Goal: Information Seeking & Learning: Learn about a topic

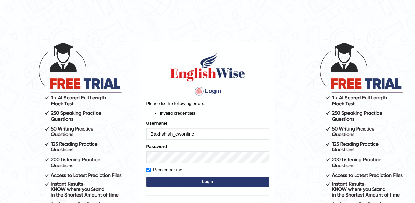
click at [220, 177] on button "Login" at bounding box center [207, 181] width 123 height 10
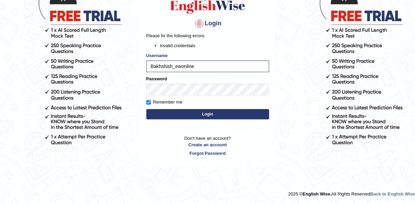
click at [227, 113] on button "Login" at bounding box center [207, 114] width 123 height 10
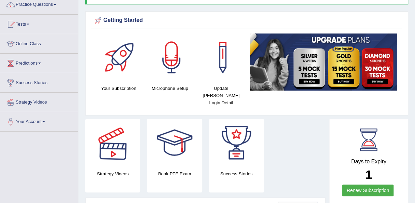
scroll to position [58, 0]
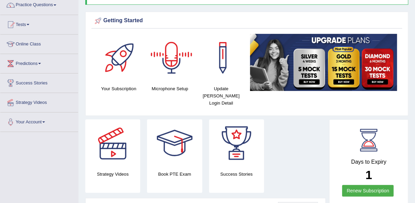
click at [174, 68] on div at bounding box center [172, 58] width 48 height 48
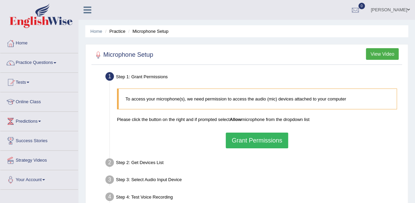
click at [257, 138] on button "Grant Permissions" at bounding box center [257, 140] width 62 height 16
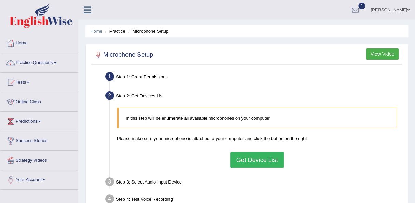
click at [272, 156] on button "Get Device List" at bounding box center [256, 160] width 53 height 16
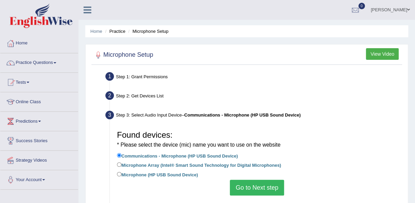
click at [251, 186] on button "Go to Next step" at bounding box center [257, 188] width 54 height 16
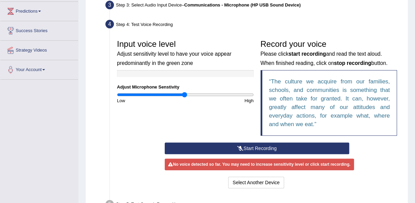
scroll to position [116, 0]
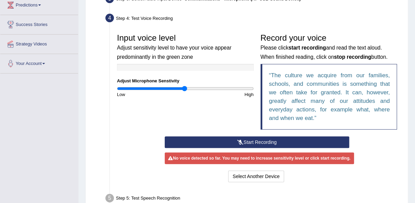
click at [246, 137] on button "Start Recording" at bounding box center [257, 142] width 185 height 12
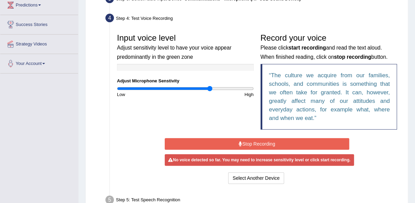
drag, startPoint x: 185, startPoint y: 90, endPoint x: 210, endPoint y: 90, distance: 24.6
click at [210, 90] on input "range" at bounding box center [185, 88] width 137 height 5
drag, startPoint x: 211, startPoint y: 86, endPoint x: 232, endPoint y: 91, distance: 21.9
click at [232, 91] on input "range" at bounding box center [185, 88] width 137 height 5
drag, startPoint x: 233, startPoint y: 89, endPoint x: 226, endPoint y: 91, distance: 6.6
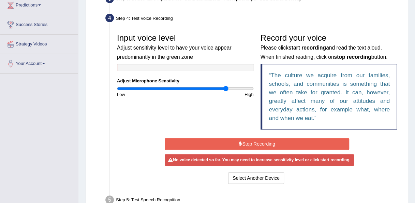
type input "1.62"
click at [226, 91] on input "range" at bounding box center [185, 88] width 137 height 5
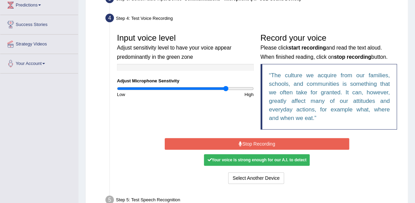
click at [230, 143] on button "Stop Recording" at bounding box center [257, 144] width 185 height 12
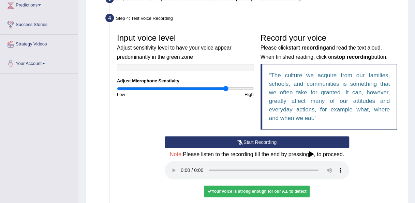
click at [264, 190] on div "Your voice is strong enough for our A.I. to detect" at bounding box center [257, 191] width 106 height 12
click at [265, 191] on div "Your voice is strong enough for our A.I. to detect" at bounding box center [257, 191] width 106 height 12
click at [216, 190] on div "Your voice is strong enough for our A.I. to detect" at bounding box center [257, 191] width 106 height 12
click at [379, 179] on div "Start Recording Stop Recording Note: Please listen to the recording till the en…" at bounding box center [257, 176] width 287 height 81
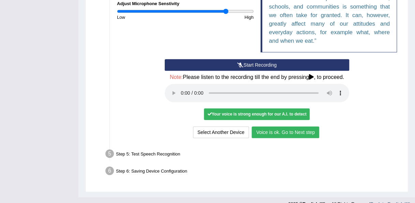
scroll to position [199, 0]
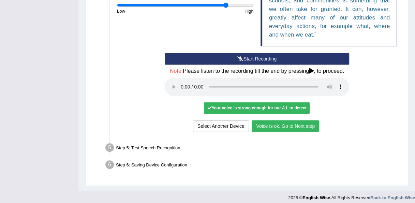
click at [271, 121] on button "Voice is ok. Go to Next step" at bounding box center [286, 126] width 68 height 12
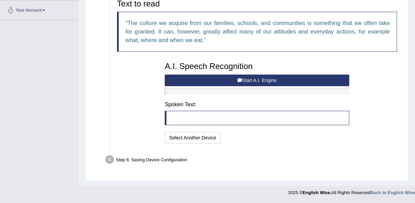
scroll to position [168, 0]
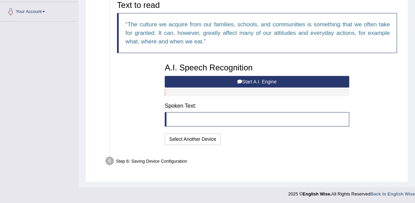
click at [246, 79] on button "Start A.I. Engine" at bounding box center [257, 82] width 185 height 12
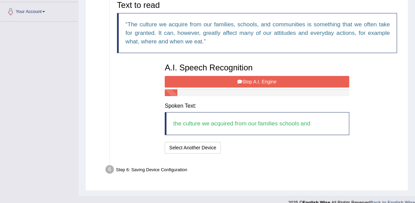
click at [246, 79] on button "Stop A.I. Engine" at bounding box center [257, 82] width 185 height 12
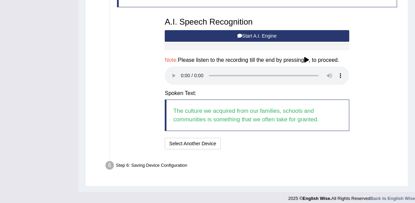
scroll to position [218, 0]
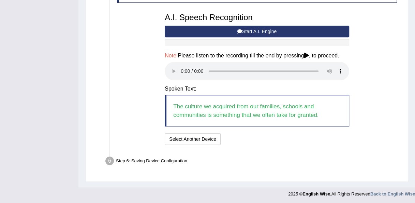
drag, startPoint x: 415, startPoint y: 132, endPoint x: 431, endPoint y: 75, distance: 58.6
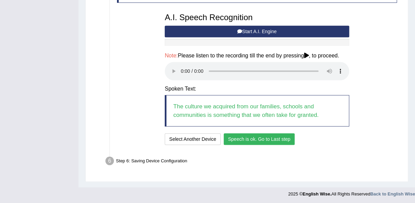
drag, startPoint x: 414, startPoint y: 115, endPoint x: 415, endPoint y: 111, distance: 4.2
click at [270, 137] on button "Speech is ok. Go to Last step" at bounding box center [259, 139] width 71 height 12
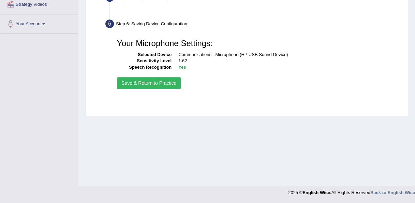
scroll to position [156, 0]
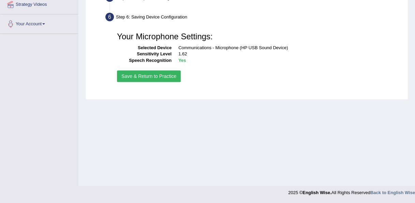
click at [171, 76] on button "Save & Return to Practice" at bounding box center [149, 76] width 64 height 12
click at [158, 69] on div "Your Microphone Settings: Selected Device Communications - Microphone (HP USB S…" at bounding box center [257, 56] width 287 height 62
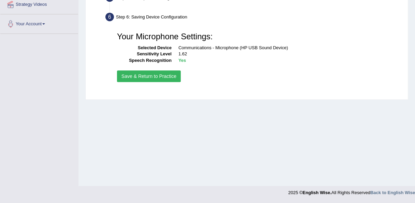
click at [156, 78] on button "Save & Return to Practice" at bounding box center [149, 76] width 64 height 12
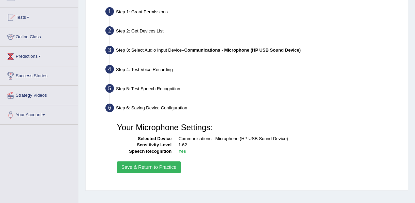
scroll to position [43, 0]
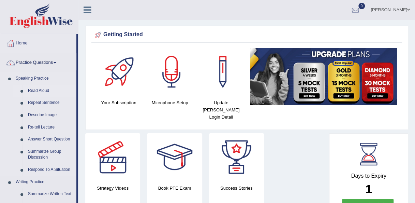
click at [30, 92] on link "Read Aloud" at bounding box center [51, 91] width 52 height 12
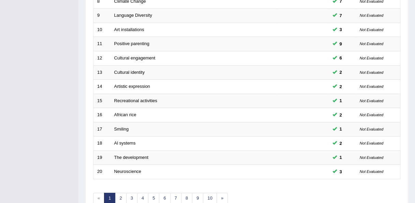
scroll to position [246, 0]
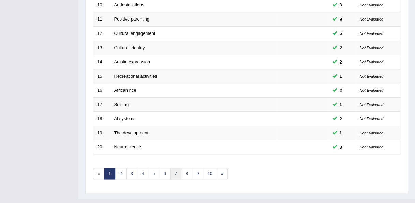
click at [172, 168] on link "7" at bounding box center [175, 173] width 11 height 11
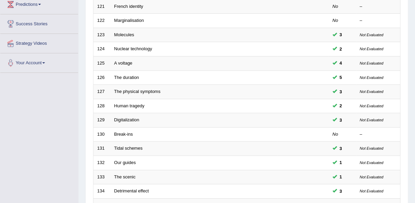
scroll to position [243, 0]
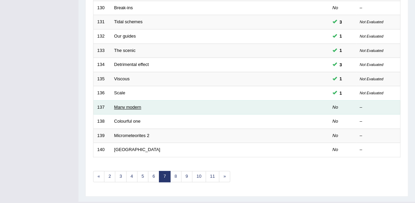
click at [127, 104] on link "Many modern" at bounding box center [127, 106] width 27 height 5
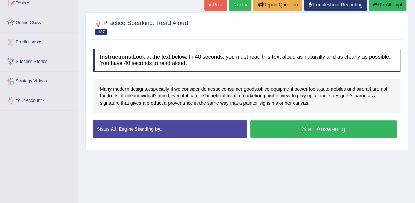
scroll to position [81, 0]
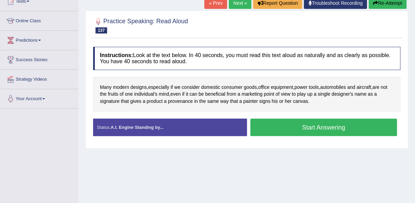
click at [345, 127] on button "Start Answering" at bounding box center [324, 126] width 147 height 17
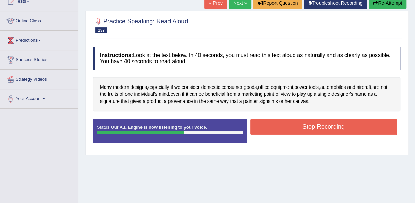
click at [308, 124] on button "Stop Recording" at bounding box center [324, 127] width 147 height 16
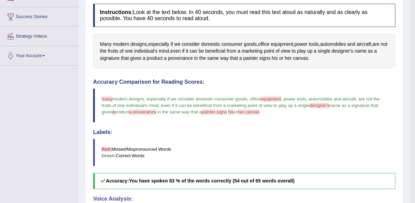
scroll to position [0, 0]
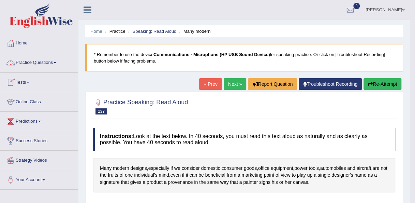
click at [37, 64] on link "Practice Questions" at bounding box center [39, 61] width 78 height 17
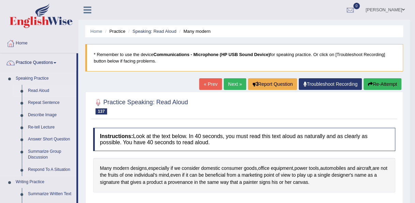
click at [40, 88] on link "Read Aloud" at bounding box center [51, 91] width 52 height 12
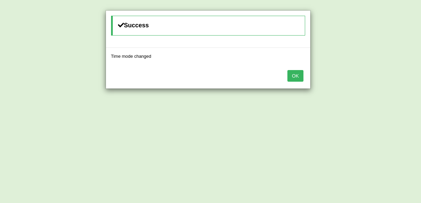
click at [301, 79] on button "OK" at bounding box center [295, 76] width 16 height 12
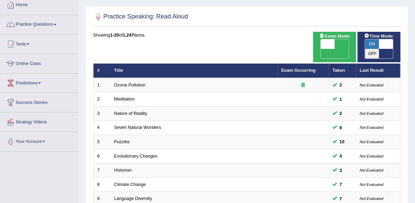
scroll to position [61, 0]
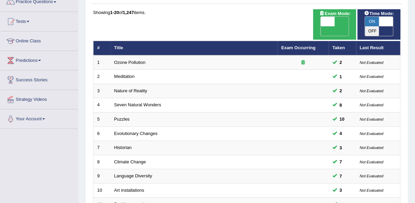
click at [378, 19] on span "ON" at bounding box center [372, 22] width 14 height 10
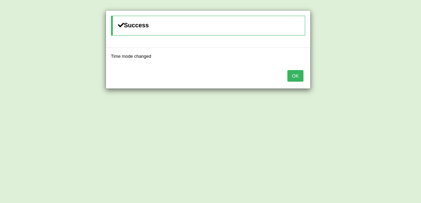
click at [302, 79] on button "OK" at bounding box center [295, 76] width 16 height 12
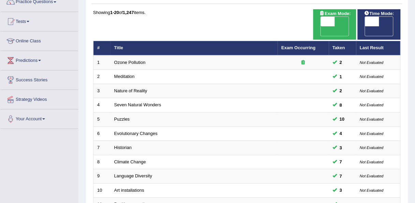
click at [378, 20] on span at bounding box center [372, 22] width 14 height 10
checkbox input "true"
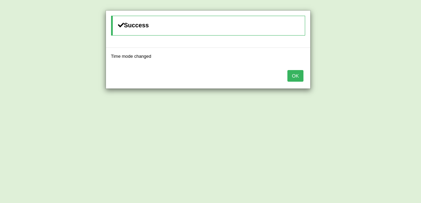
click at [293, 75] on button "OK" at bounding box center [295, 76] width 16 height 12
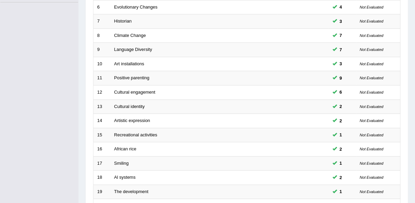
scroll to position [246, 0]
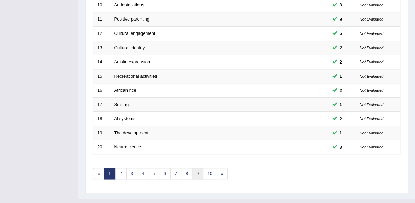
click at [198, 168] on link "9" at bounding box center [197, 173] width 11 height 11
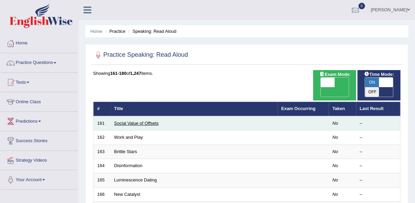
click at [146, 120] on link "Social Value of Offsets" at bounding box center [136, 122] width 44 height 5
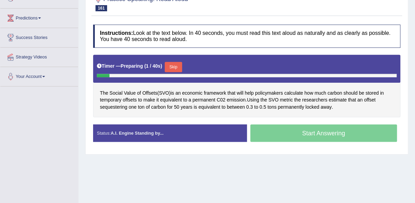
scroll to position [117, 0]
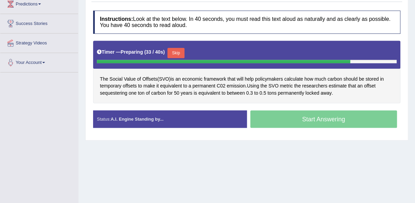
click at [179, 51] on button "Skip" at bounding box center [176, 53] width 17 height 10
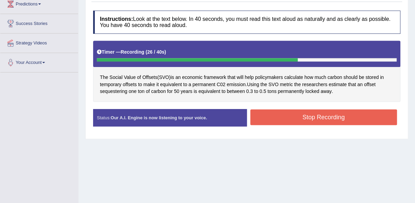
click at [264, 113] on button "Stop Recording" at bounding box center [324, 117] width 147 height 16
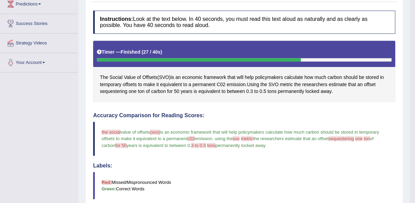
drag, startPoint x: 418, startPoint y: 86, endPoint x: 418, endPoint y: 143, distance: 56.3
drag, startPoint x: 415, startPoint y: 105, endPoint x: 420, endPoint y: 160, distance: 55.2
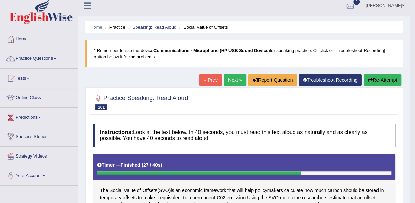
scroll to position [3, 0]
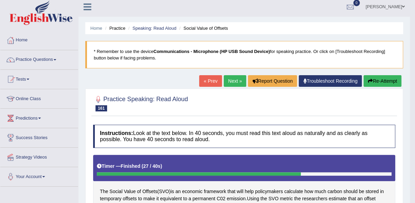
click at [384, 81] on button "Re-Attempt" at bounding box center [383, 81] width 38 height 12
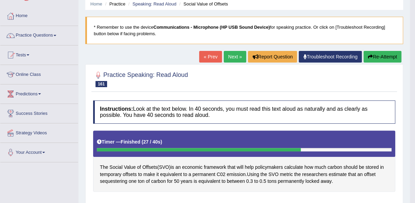
scroll to position [50, 0]
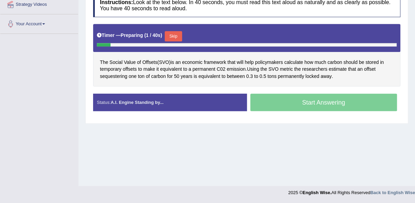
click at [180, 35] on button "Skip" at bounding box center [173, 36] width 17 height 10
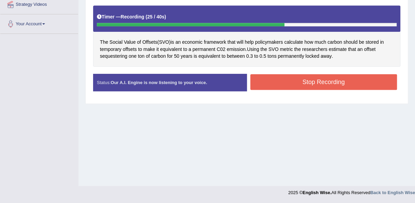
click at [279, 77] on button "Stop Recording" at bounding box center [324, 82] width 147 height 16
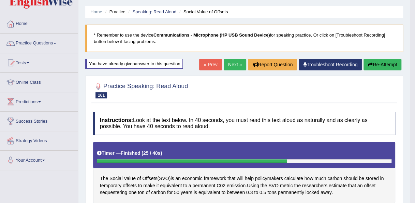
scroll to position [3, 0]
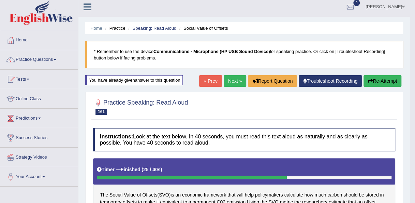
click at [237, 82] on link "Next »" at bounding box center [235, 81] width 23 height 12
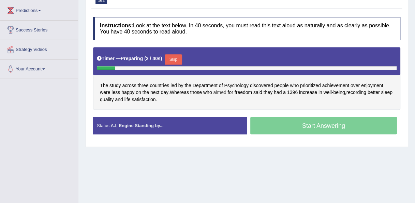
scroll to position [111, 0]
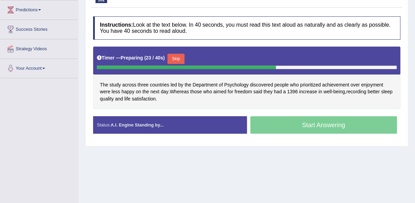
click at [172, 55] on button "Skip" at bounding box center [176, 59] width 17 height 10
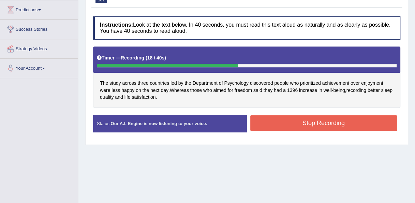
click at [333, 119] on button "Stop Recording" at bounding box center [324, 123] width 147 height 16
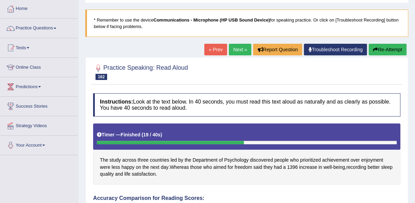
scroll to position [0, 0]
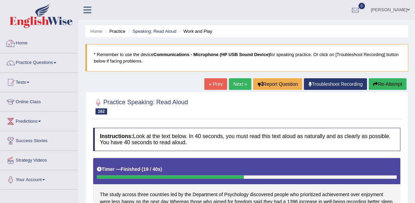
click at [22, 43] on link "Home" at bounding box center [39, 42] width 78 height 17
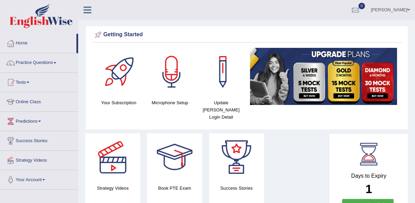
click at [401, 10] on link "[PERSON_NAME]" at bounding box center [390, 9] width 49 height 18
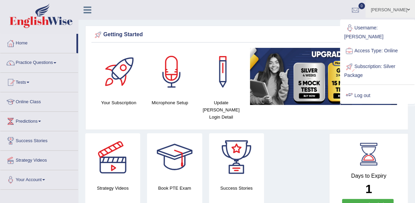
click at [371, 94] on link "Log out" at bounding box center [378, 96] width 74 height 16
